Goal: Task Accomplishment & Management: Manage account settings

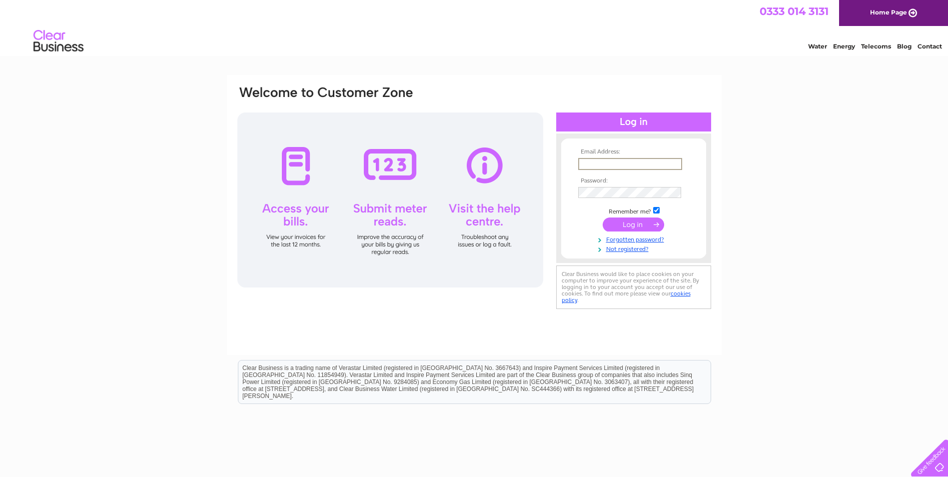
click at [582, 165] on input "text" at bounding box center [630, 164] width 104 height 12
type input "kelly@cbeng.co.uk"
click at [603, 217] on input "submit" at bounding box center [633, 224] width 61 height 14
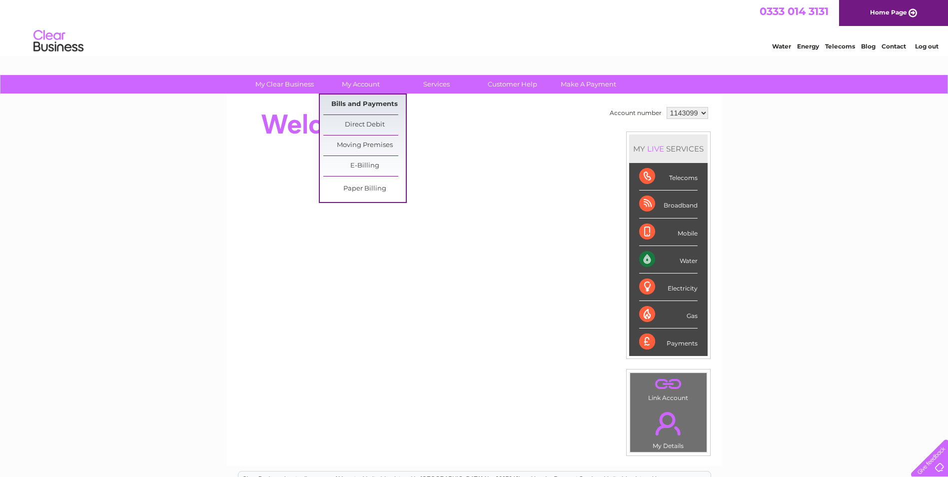
click at [361, 103] on link "Bills and Payments" at bounding box center [364, 104] width 82 height 20
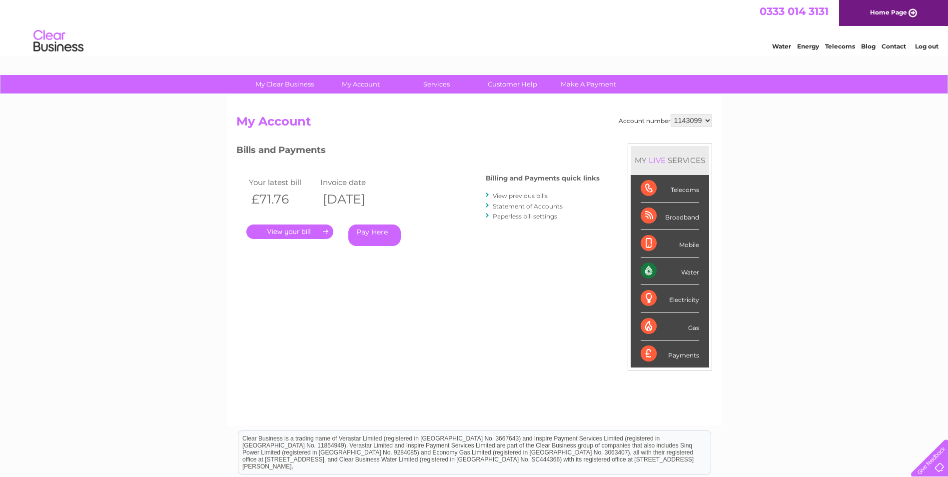
click at [295, 228] on link "." at bounding box center [289, 231] width 87 height 14
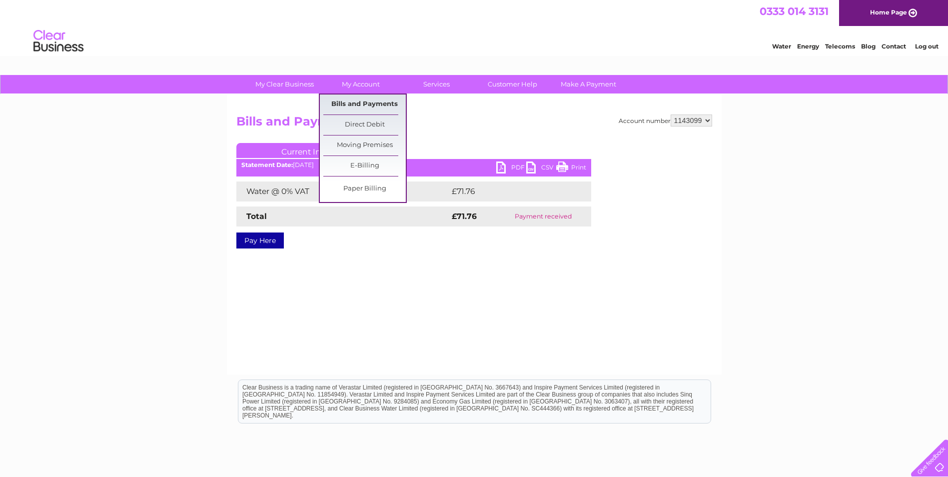
click at [356, 101] on link "Bills and Payments" at bounding box center [364, 104] width 82 height 20
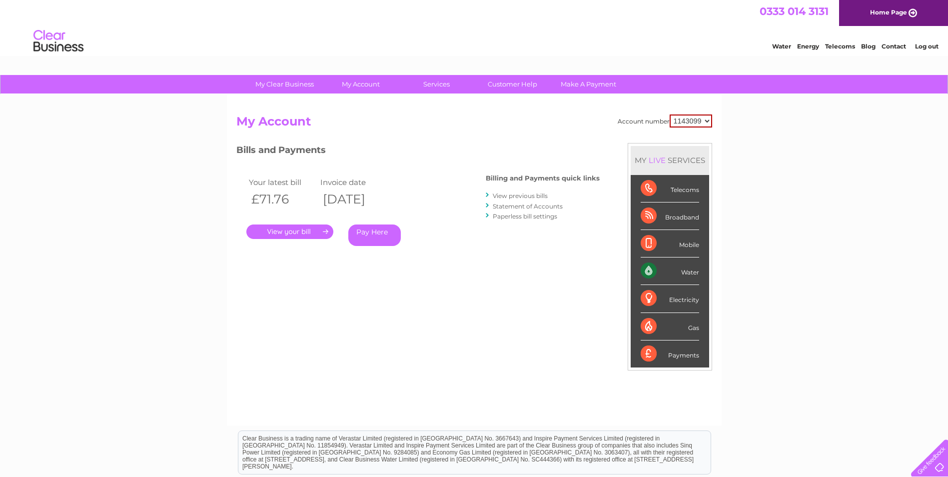
click at [525, 192] on link "View previous bills" at bounding box center [520, 195] width 55 height 7
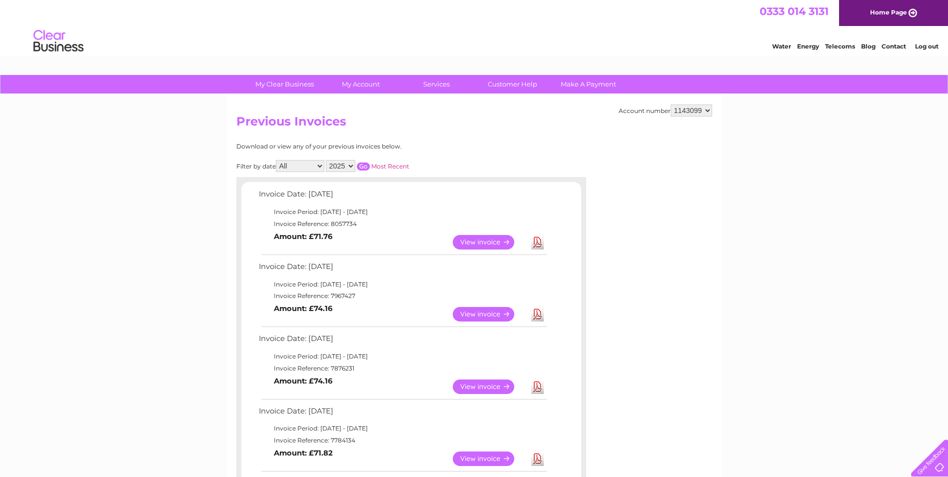
click at [485, 386] on link "View" at bounding box center [489, 386] width 73 height 14
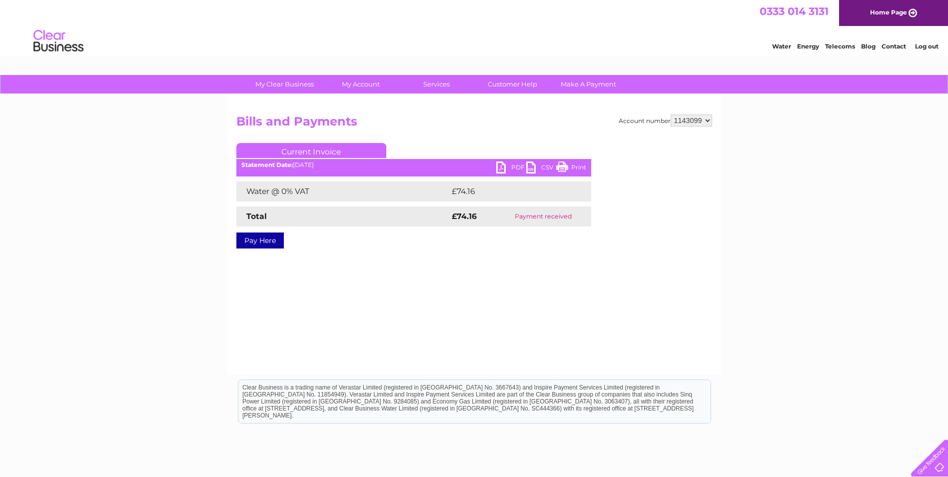
click at [501, 163] on link "PDF" at bounding box center [511, 168] width 30 height 14
click at [503, 164] on link "PDF" at bounding box center [511, 168] width 30 height 14
